Goal: Check status: Check status

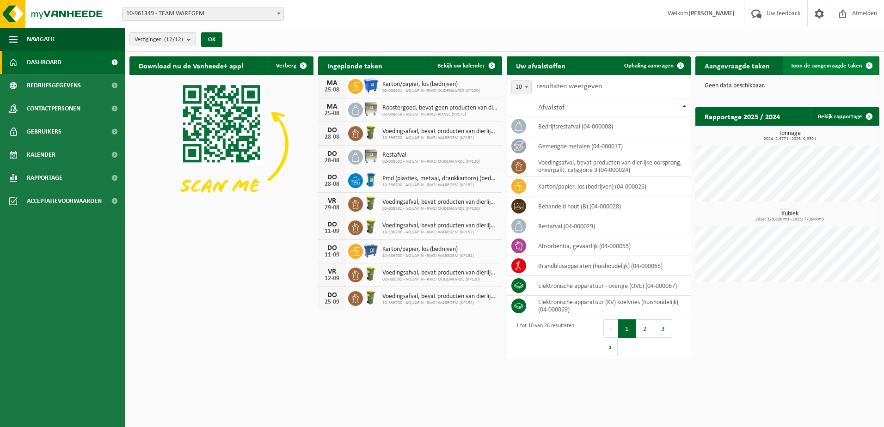
click at [811, 69] on link "Toon de aangevraagde taken" at bounding box center [831, 65] width 95 height 19
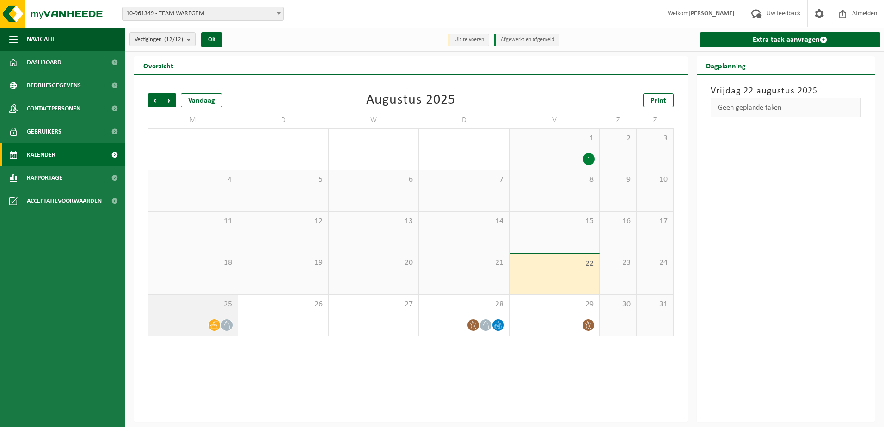
click at [187, 327] on div at bounding box center [193, 325] width 80 height 12
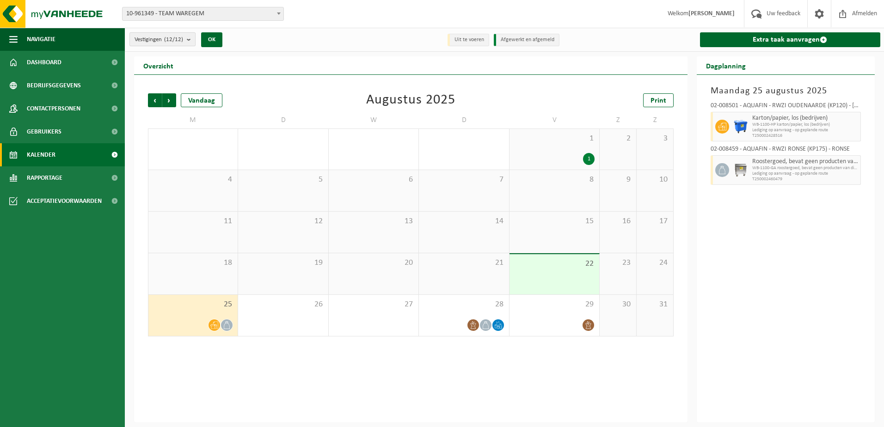
click at [194, 41] on b "submit" at bounding box center [191, 39] width 8 height 13
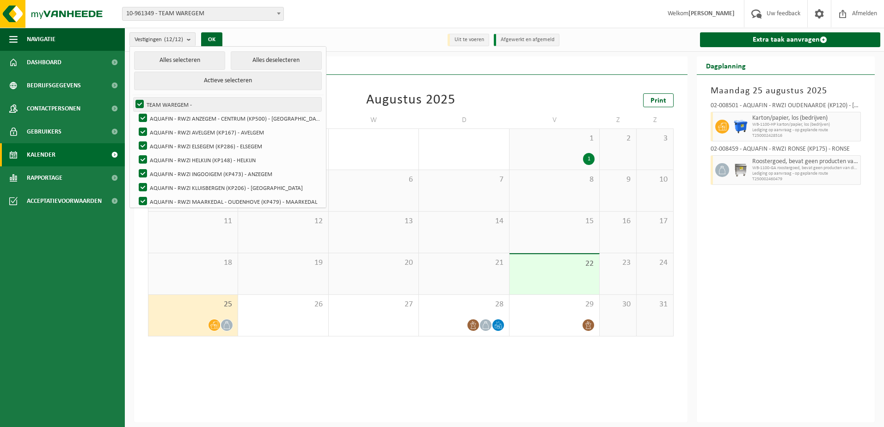
click at [144, 100] on label "TEAM WAREGEM -" at bounding box center [228, 105] width 188 height 14
click at [132, 98] on input "TEAM WAREGEM -" at bounding box center [132, 97] width 0 height 0
checkbox input "false"
click at [143, 116] on label "AQUAFIN - RWZI ANZEGEM - CENTRUM (KP500) - [GEOGRAPHIC_DATA]" at bounding box center [229, 118] width 185 height 14
click at [136, 111] on input "AQUAFIN - RWZI ANZEGEM - CENTRUM (KP500) - [GEOGRAPHIC_DATA]" at bounding box center [135, 111] width 0 height 0
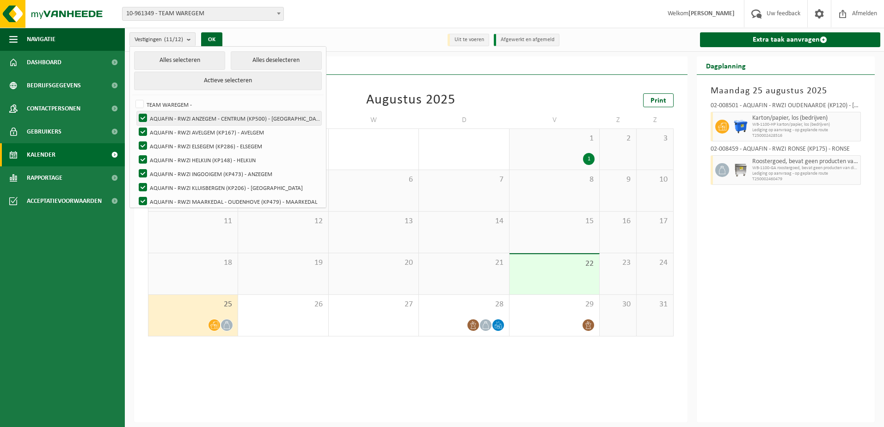
checkbox input "false"
drag, startPoint x: 146, startPoint y: 127, endPoint x: 147, endPoint y: 138, distance: 10.7
click at [146, 128] on label "AQUAFIN - RWZI AVELGEM (KP167) - AVELGEM" at bounding box center [229, 132] width 185 height 14
click at [136, 125] on input "AQUAFIN - RWZI AVELGEM (KP167) - AVELGEM" at bounding box center [135, 125] width 0 height 0
checkbox input "false"
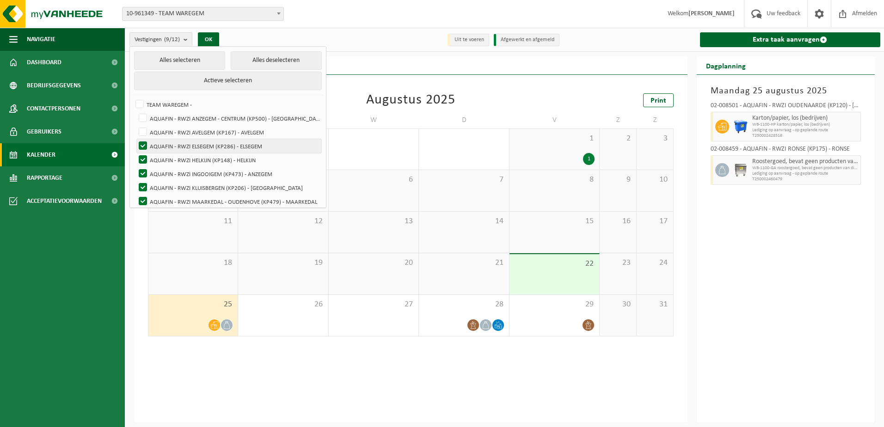
click at [144, 145] on label "AQUAFIN - RWZI ELSEGEM (KP286) - ELSEGEM" at bounding box center [229, 146] width 185 height 14
click at [136, 139] on input "AQUAFIN - RWZI ELSEGEM (KP286) - ELSEGEM" at bounding box center [135, 139] width 0 height 0
checkbox input "false"
click at [143, 161] on label "AQUAFIN - RWZI HELKIJN (KP148) - HELKIJN" at bounding box center [229, 160] width 185 height 14
click at [136, 153] on input "AQUAFIN - RWZI HELKIJN (KP148) - HELKIJN" at bounding box center [135, 153] width 0 height 0
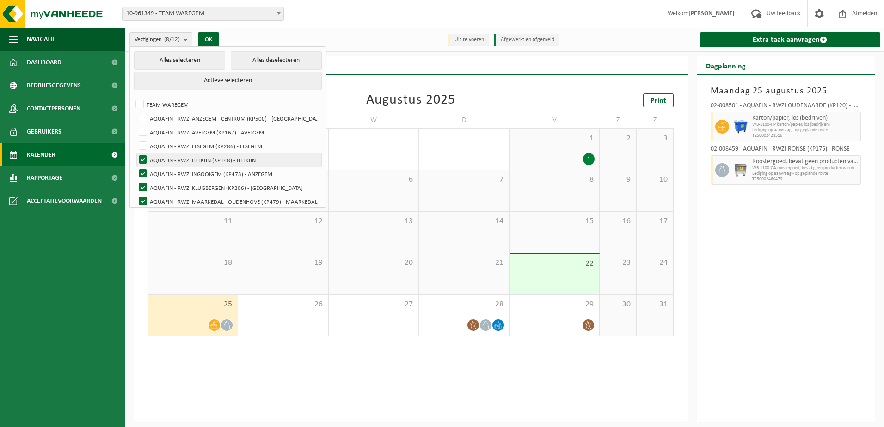
checkbox input "false"
click at [143, 176] on label "AQUAFIN - RWZI INGOOIGEM (KP473) - ANZEGEM" at bounding box center [229, 174] width 185 height 14
click at [136, 167] on input "AQUAFIN - RWZI INGOOIGEM (KP473) - ANZEGEM" at bounding box center [135, 167] width 0 height 0
checkbox input "false"
click at [141, 190] on label "AQUAFIN - RWZI KLUISBERGEN (KP206) - [GEOGRAPHIC_DATA]" at bounding box center [229, 188] width 185 height 14
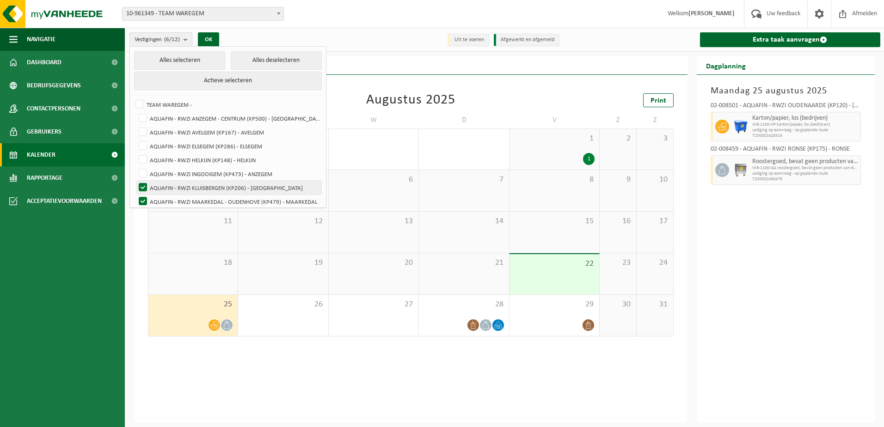
click at [136, 181] on input "AQUAFIN - RWZI KLUISBERGEN (KP206) - [GEOGRAPHIC_DATA]" at bounding box center [135, 180] width 0 height 0
checkbox input "false"
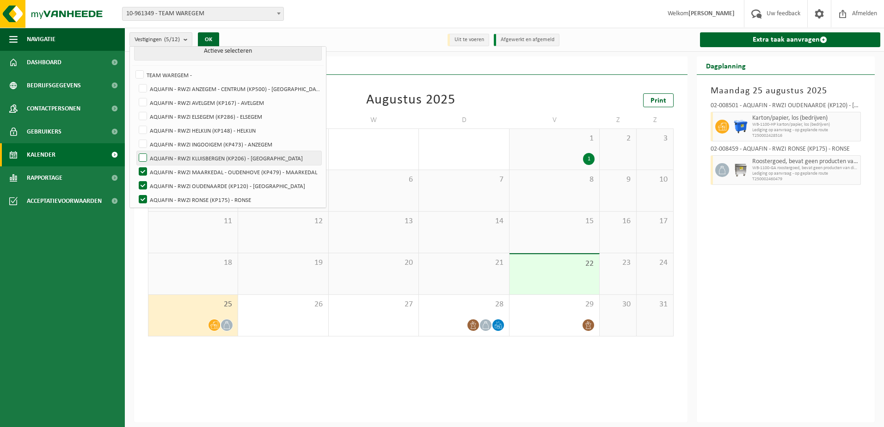
scroll to position [60, 0]
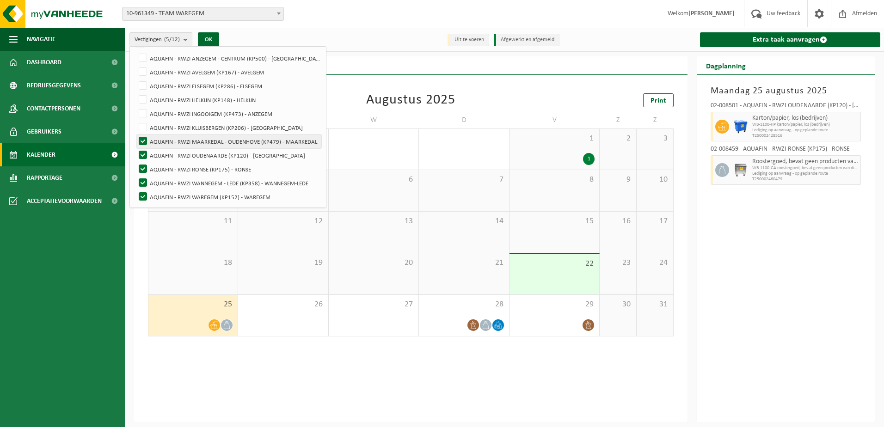
click at [142, 137] on label "AQUAFIN - RWZI MAARKEDAL - OUDENHOVE (KP479) - MAARKEDAL" at bounding box center [229, 142] width 185 height 14
click at [136, 135] on input "AQUAFIN - RWZI MAARKEDAL - OUDENHOVE (KP479) - MAARKEDAL" at bounding box center [135, 134] width 0 height 0
checkbox input "false"
click at [143, 150] on label "AQUAFIN - RWZI OUDENAARDE (KP120) - [GEOGRAPHIC_DATA]" at bounding box center [229, 155] width 185 height 14
click at [136, 148] on input "AQUAFIN - RWZI OUDENAARDE (KP120) - [GEOGRAPHIC_DATA]" at bounding box center [135, 148] width 0 height 0
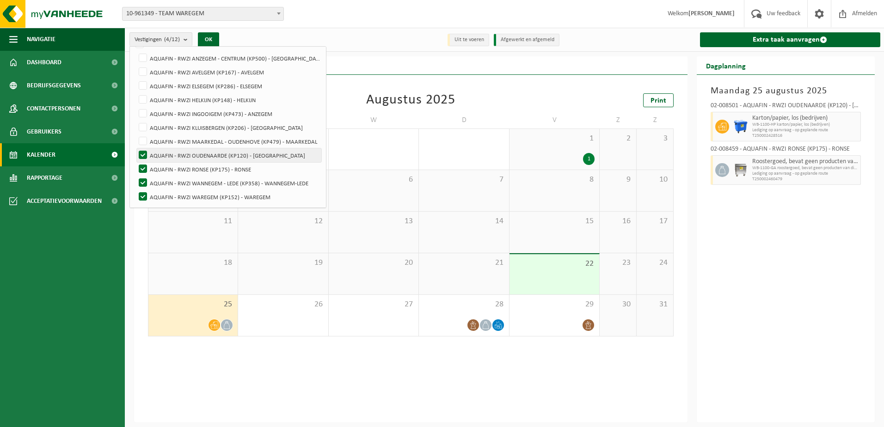
checkbox input "false"
click at [141, 171] on label "AQUAFIN - RWZI RONSE (KP175) - RONSE" at bounding box center [229, 169] width 185 height 14
click at [136, 162] on input "AQUAFIN - RWZI RONSE (KP175) - RONSE" at bounding box center [135, 162] width 0 height 0
checkbox input "false"
click at [142, 182] on label "AQUAFIN - RWZI WANNEGEM - LEDE (KP358) - WANNEGEM-LEDE" at bounding box center [229, 183] width 185 height 14
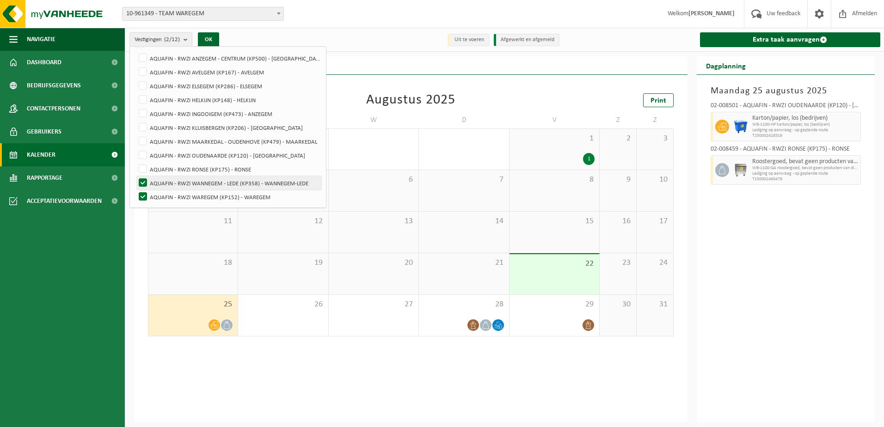
click at [136, 176] on input "AQUAFIN - RWZI WANNEGEM - LEDE (KP358) - WANNEGEM-LEDE" at bounding box center [135, 176] width 0 height 0
checkbox input "false"
click at [218, 41] on button "OK" at bounding box center [208, 39] width 21 height 15
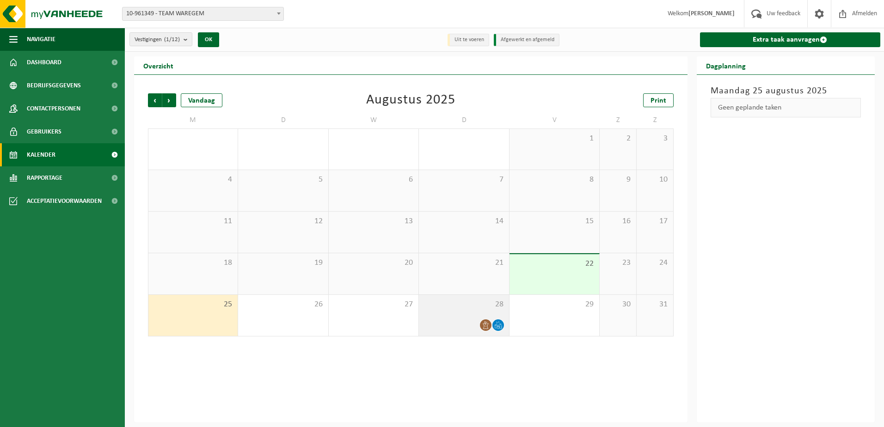
click at [455, 316] on div "28" at bounding box center [464, 315] width 90 height 41
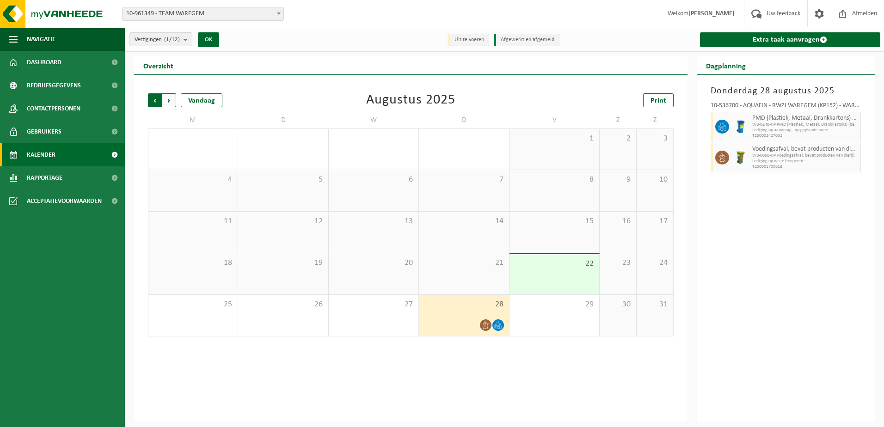
click at [173, 101] on span "Volgende" at bounding box center [169, 100] width 14 height 14
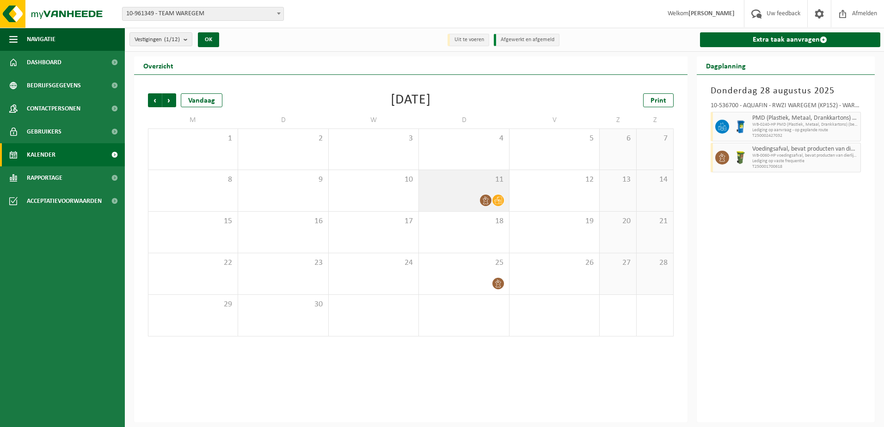
click at [501, 198] on icon at bounding box center [498, 201] width 8 height 8
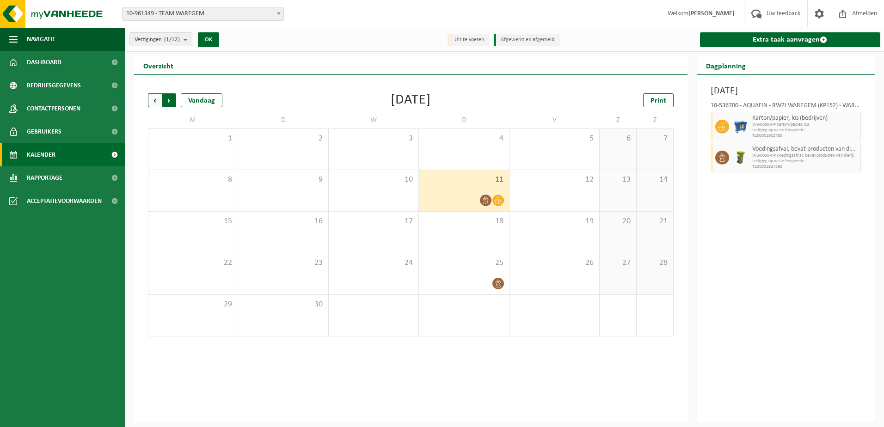
click at [152, 96] on span "Vorige" at bounding box center [155, 100] width 14 height 14
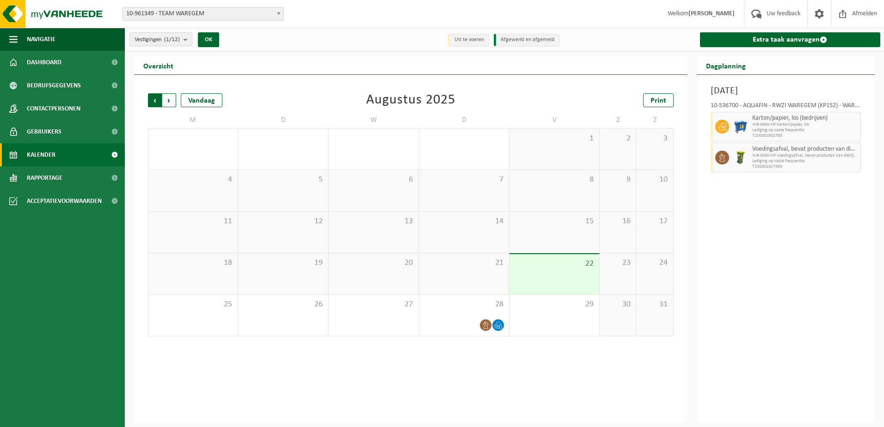
click at [172, 94] on span "Volgende" at bounding box center [169, 100] width 14 height 14
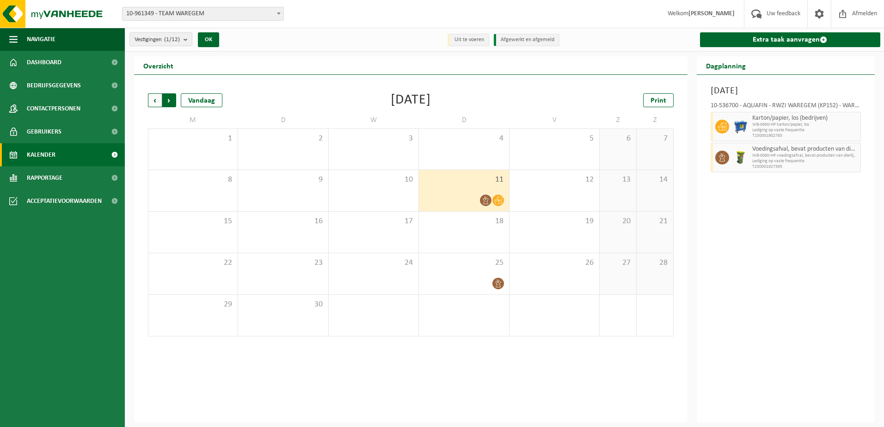
click at [156, 99] on span "Vorige" at bounding box center [155, 100] width 14 height 14
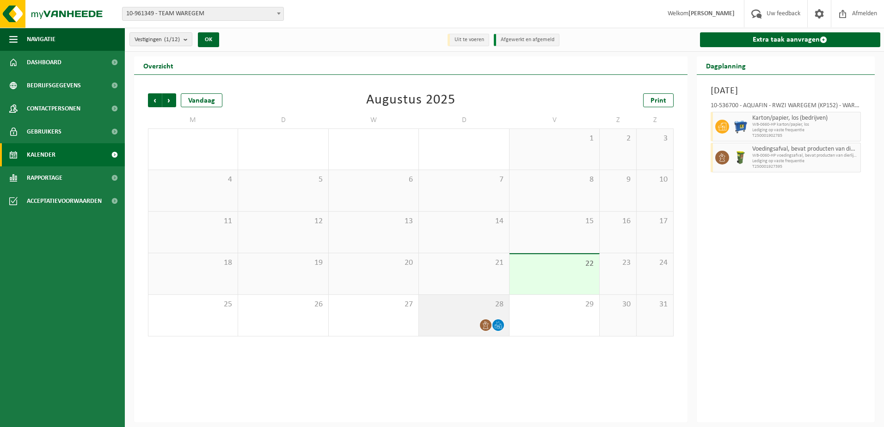
click at [498, 327] on icon at bounding box center [498, 325] width 8 height 8
